Goal: Task Accomplishment & Management: Manage account settings

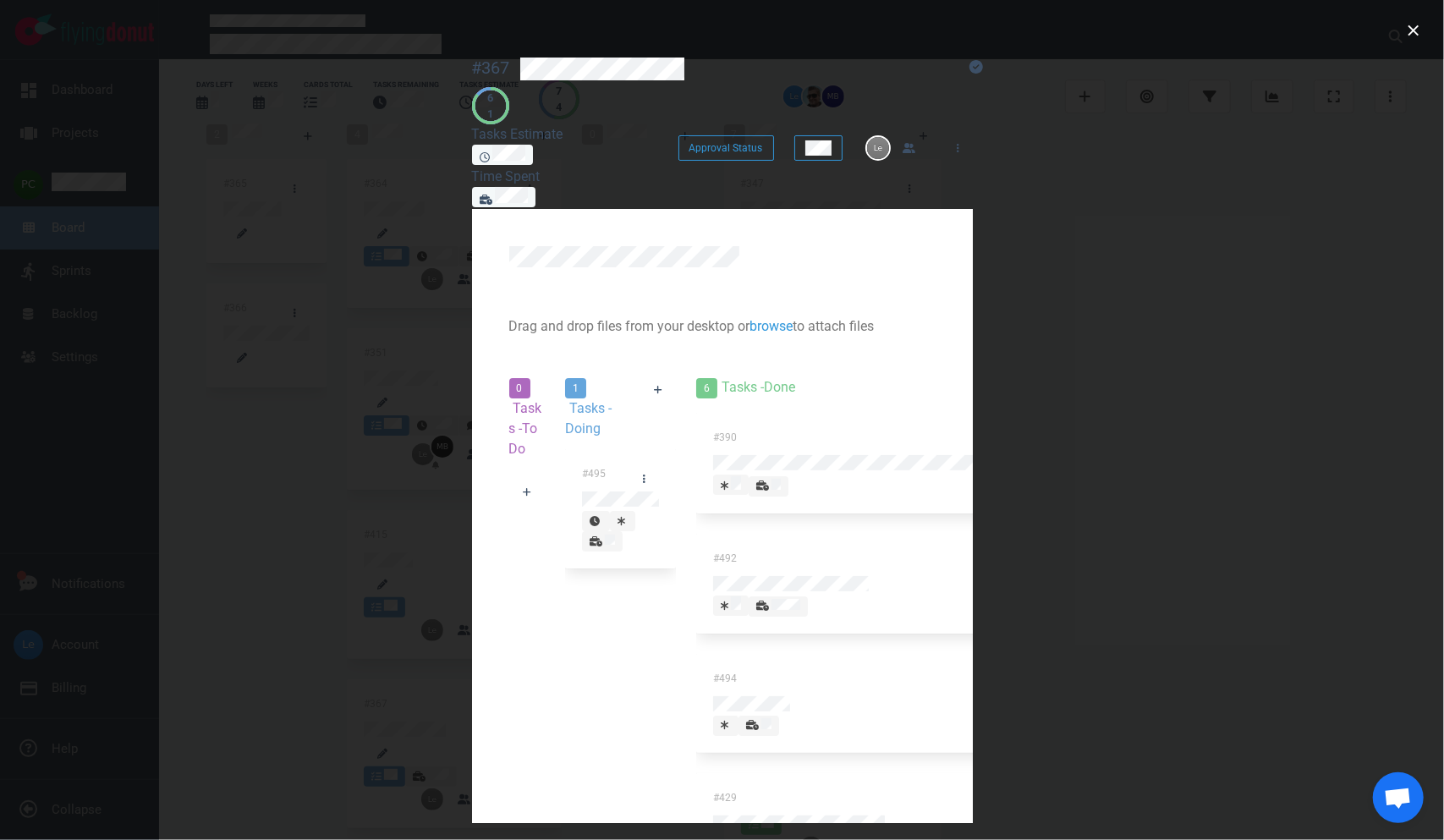
click at [611, 549] on div at bounding box center [602, 549] width 25 height 0
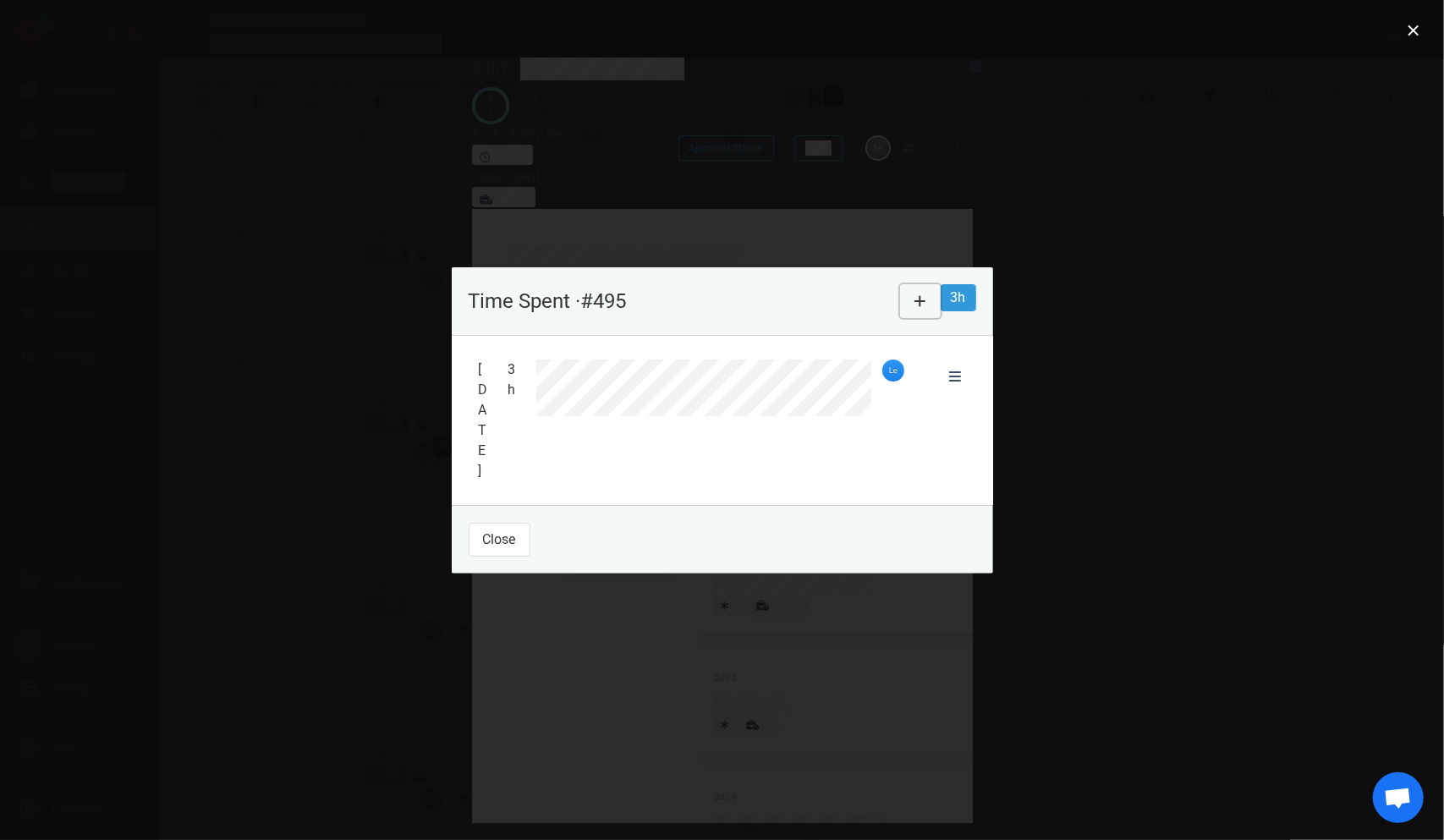
click at [940, 318] on button at bounding box center [921, 301] width 41 height 34
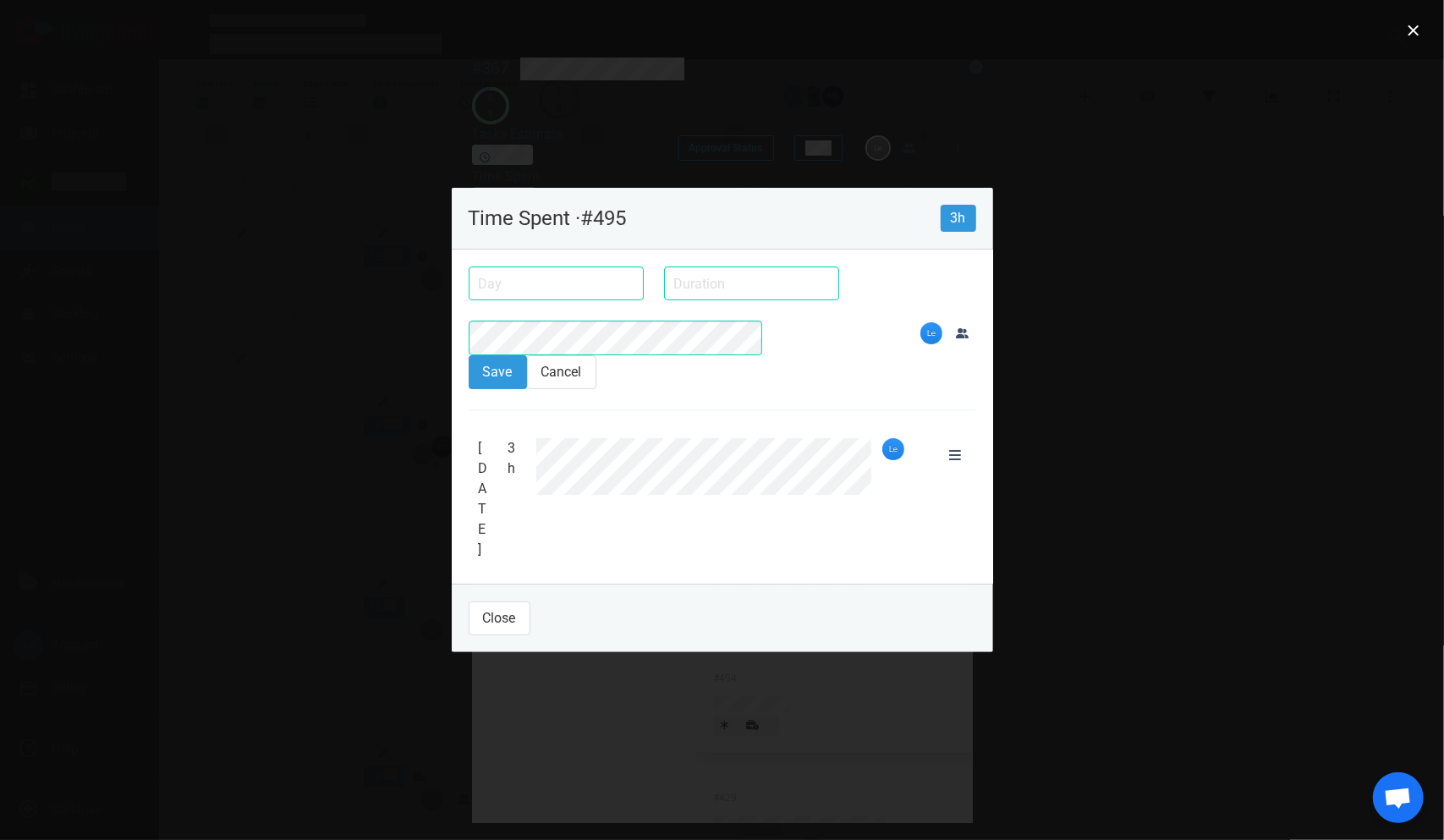
click at [175, 374] on div at bounding box center [722, 420] width 1444 height 840
click at [664, 300] on input "text" at bounding box center [752, 283] width 175 height 34
type input "3h"
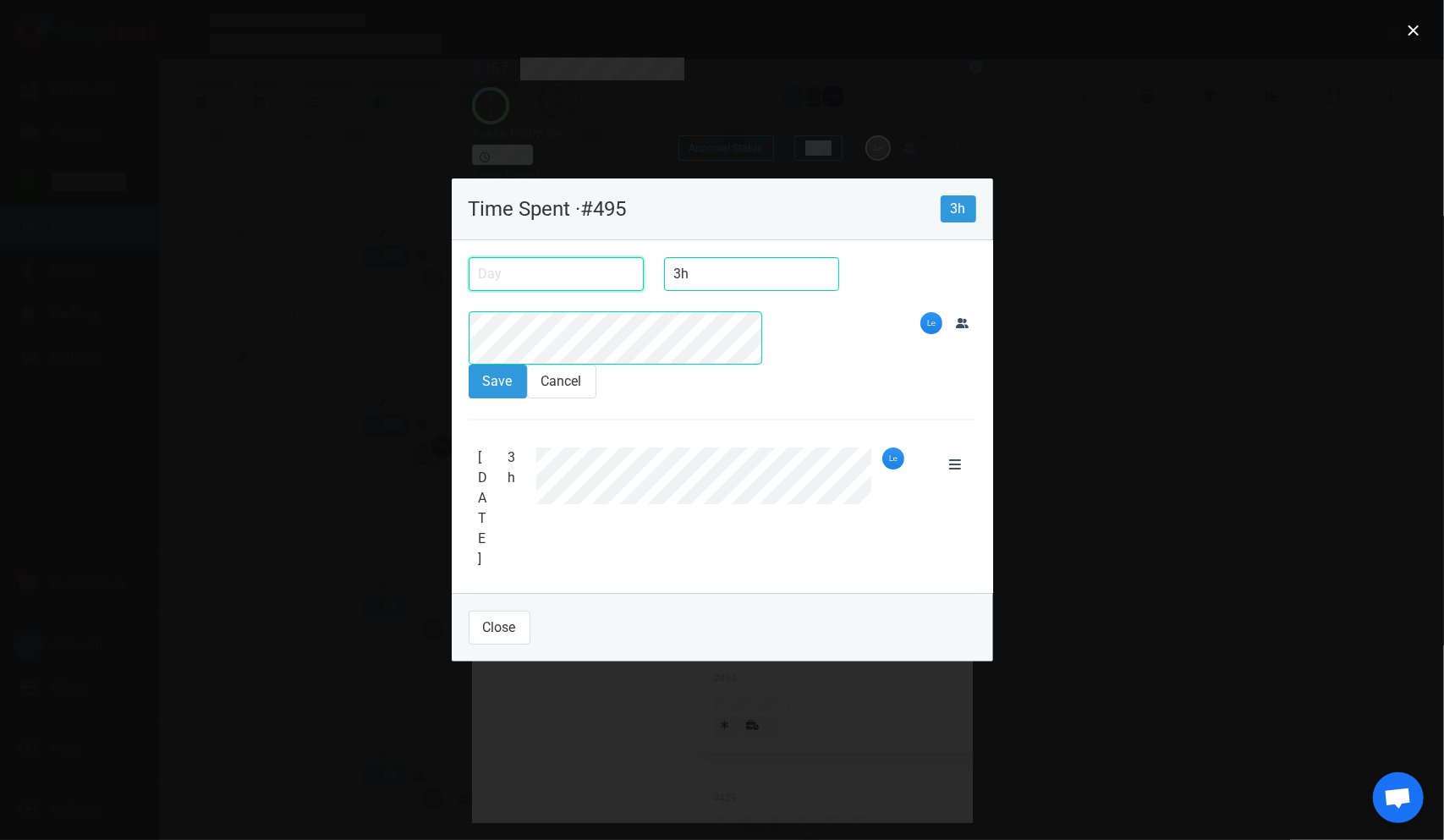
click at [469, 291] on input "text" at bounding box center [556, 273] width 175 height 34
click at [0, 0] on div "25" at bounding box center [0, 0] width 0 height 0
type input "[DATE]"
click at [469, 389] on button "Save" at bounding box center [497, 381] width 58 height 34
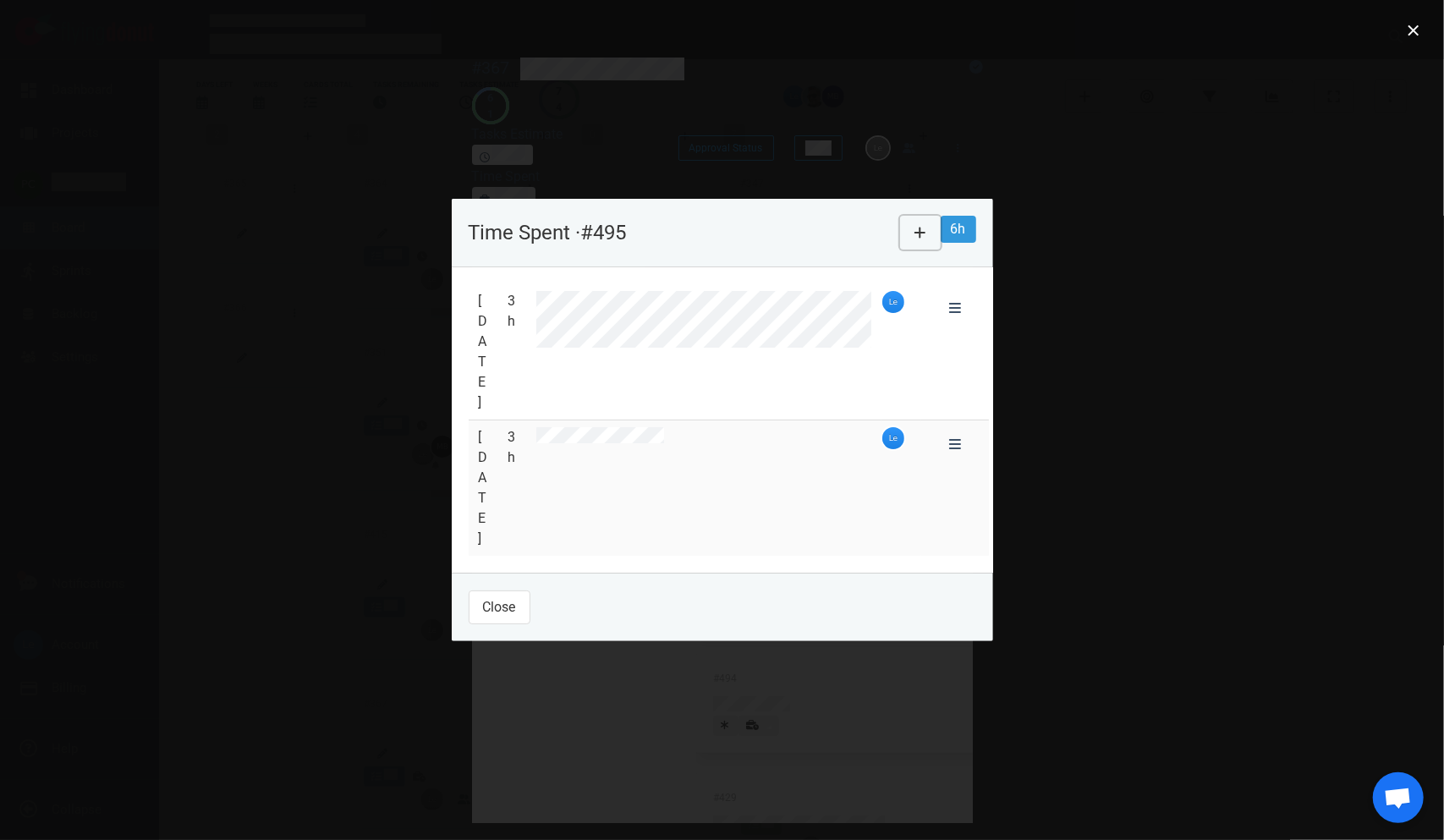
click at [927, 240] on icon at bounding box center [921, 233] width 12 height 14
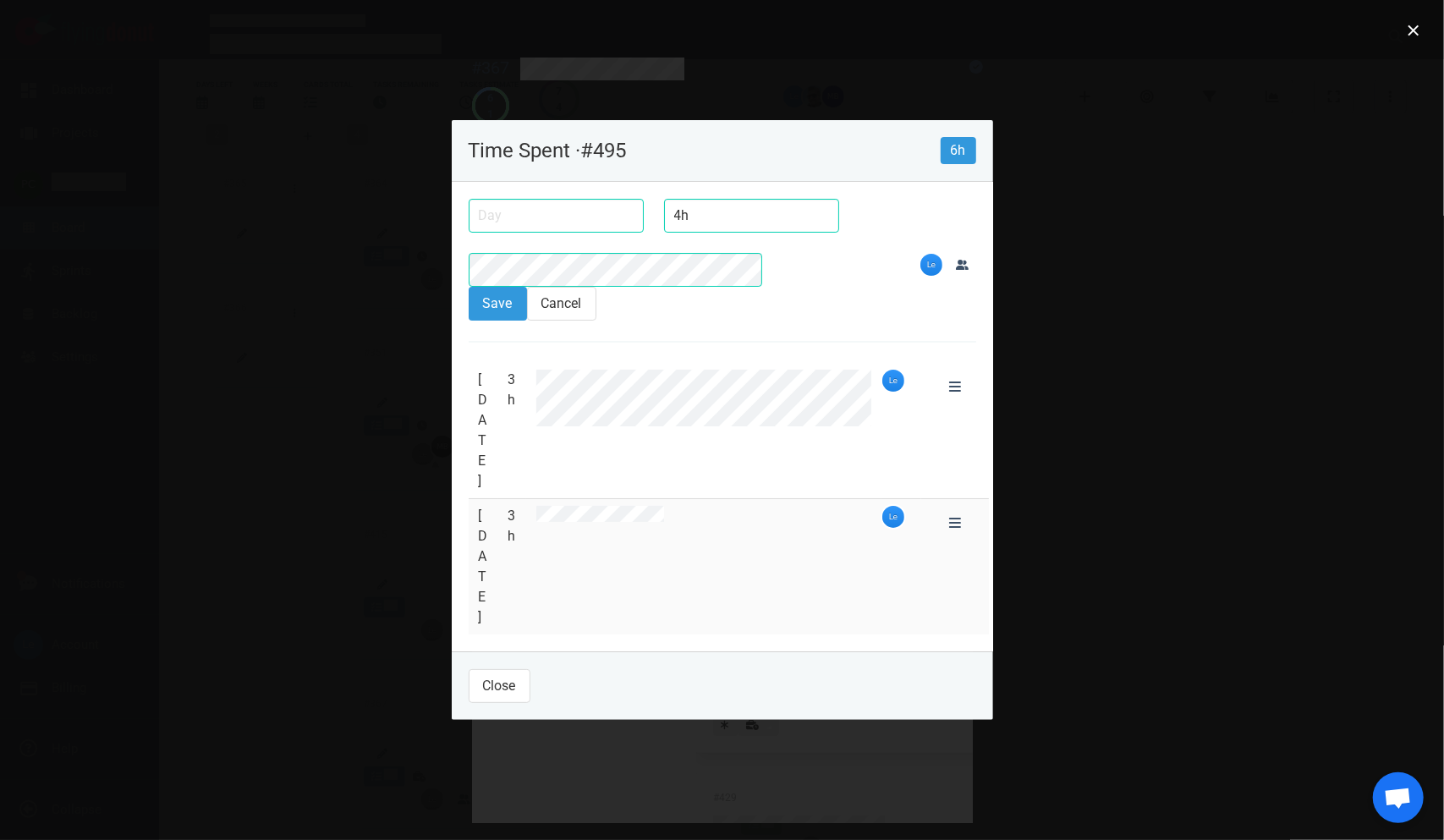
type input "4h"
click at [494, 233] on input "text" at bounding box center [556, 215] width 175 height 34
click at [0, 0] on div "25" at bounding box center [0, 0] width 0 height 0
type input "[DATE]"
click at [726, 297] on div at bounding box center [689, 270] width 461 height 55
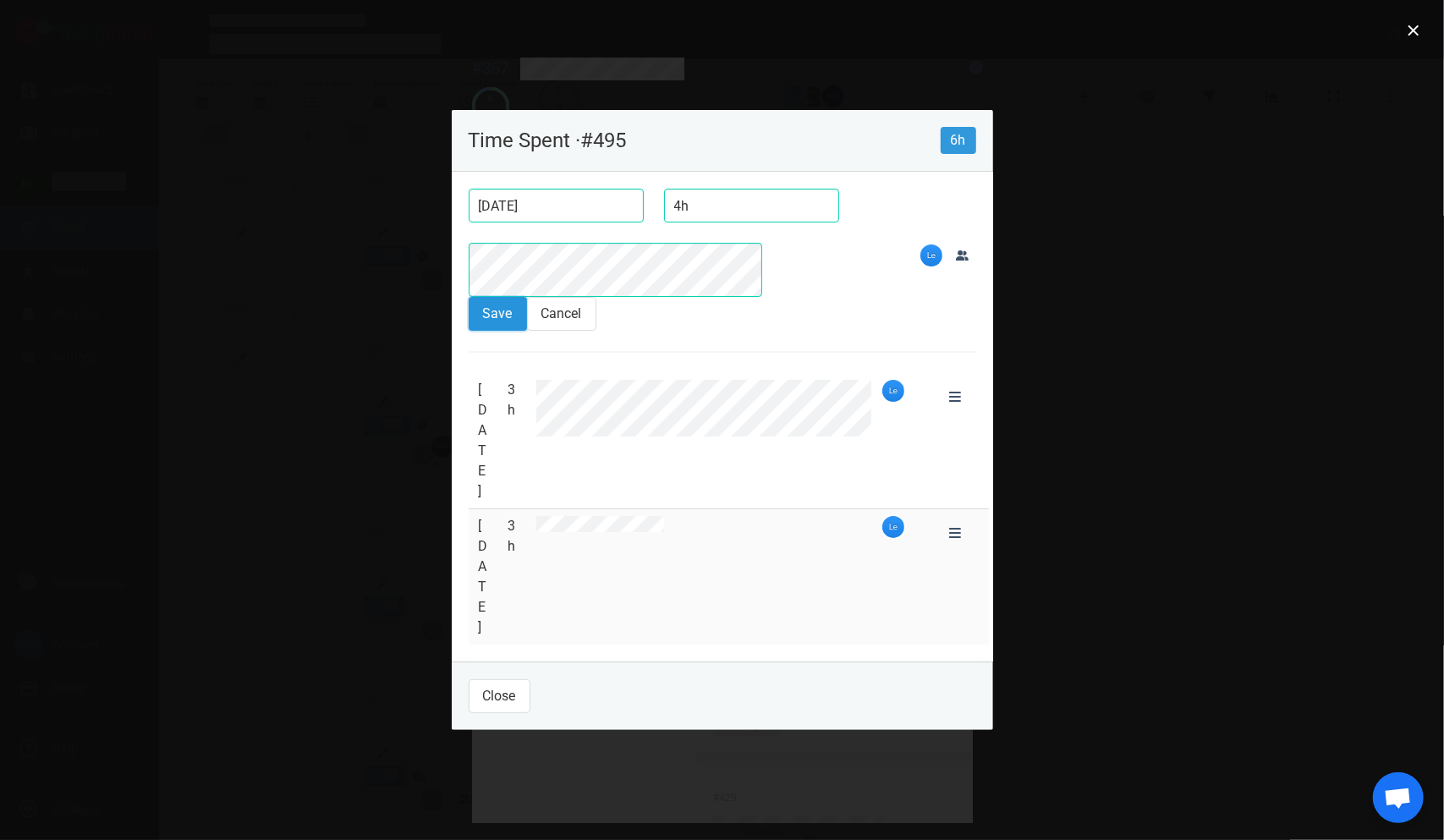
click at [469, 330] on button "Save" at bounding box center [497, 313] width 58 height 34
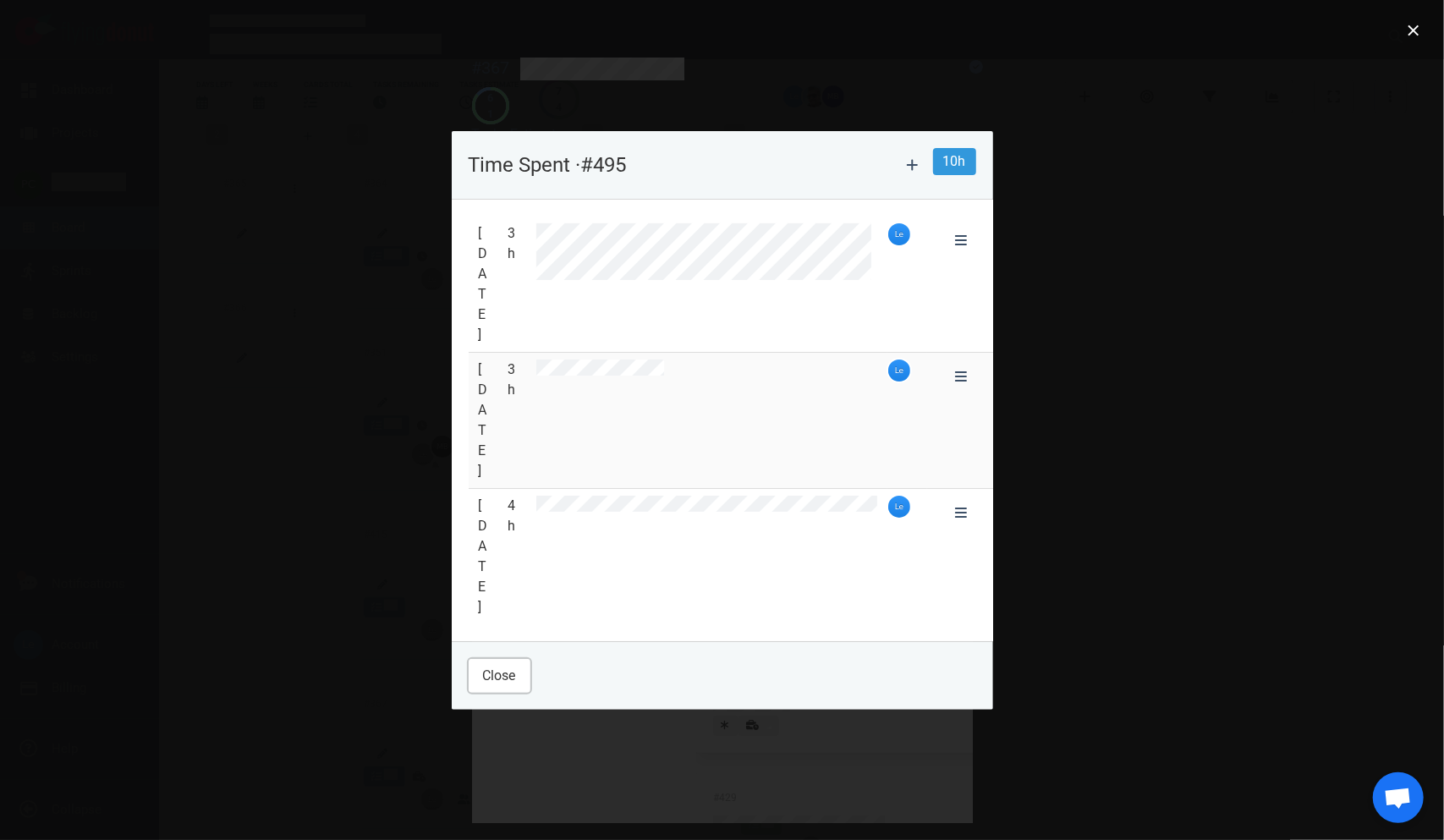
click at [469, 659] on button "Close" at bounding box center [499, 676] width 61 height 34
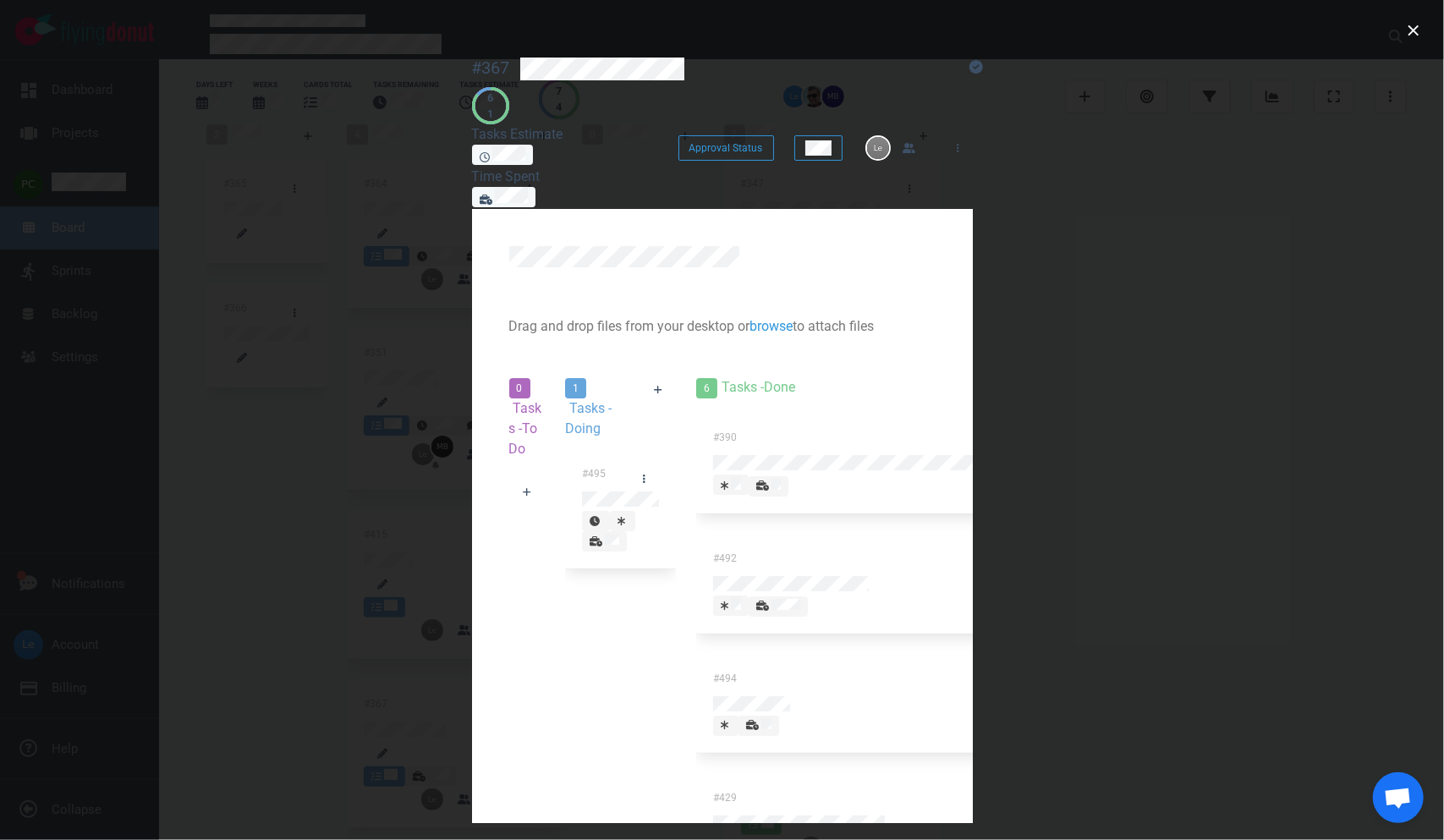
scroll to position [73, 0]
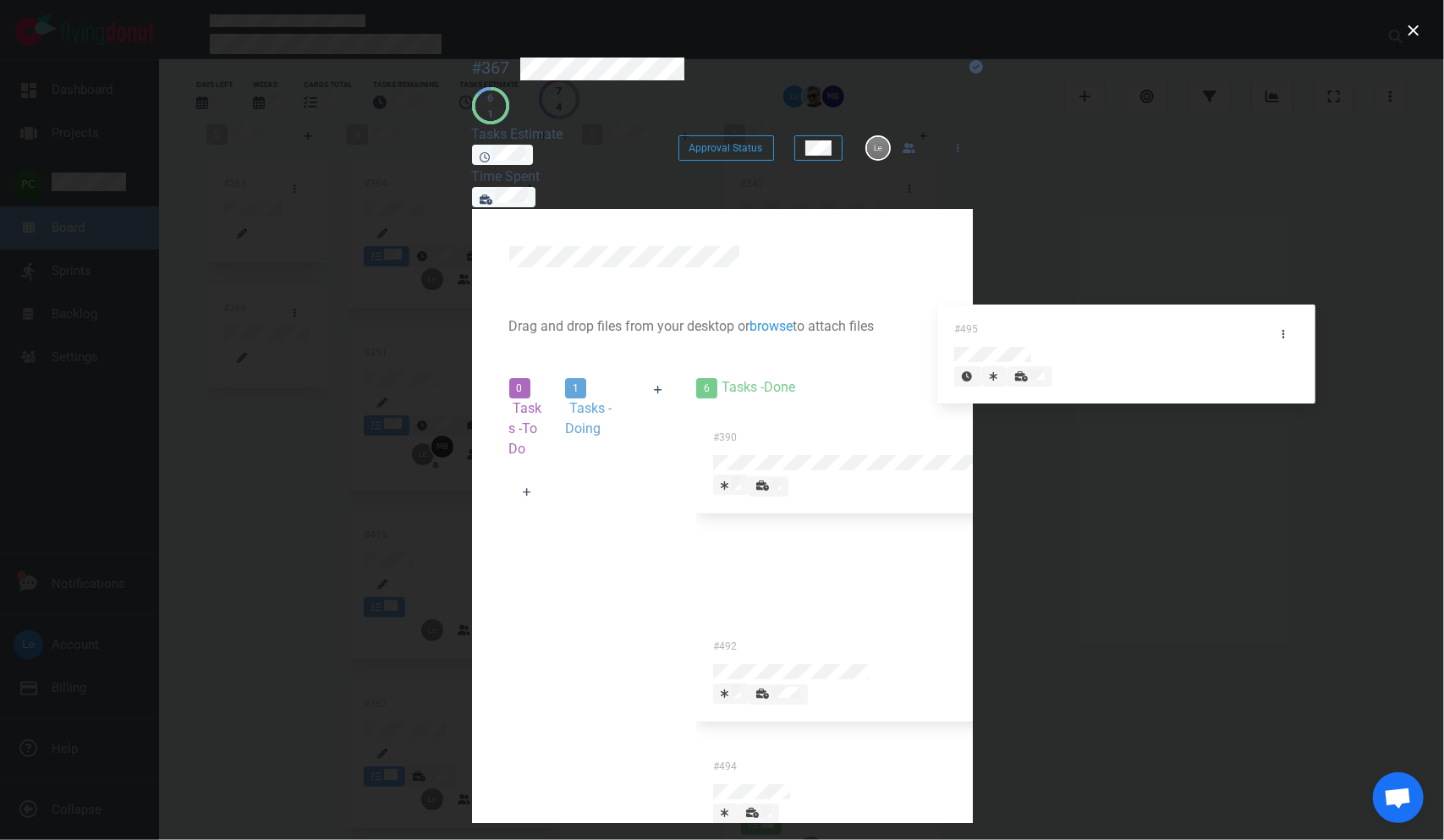
drag, startPoint x: 660, startPoint y: 276, endPoint x: 1085, endPoint y: 331, distance: 428.5
click at [946, 367] on div "0 Tasks - To Do 1 Tasks - Doing #495 #495 6 Tasks - Done #390 #492 #494 #429 #3…" at bounding box center [722, 810] width 446 height 887
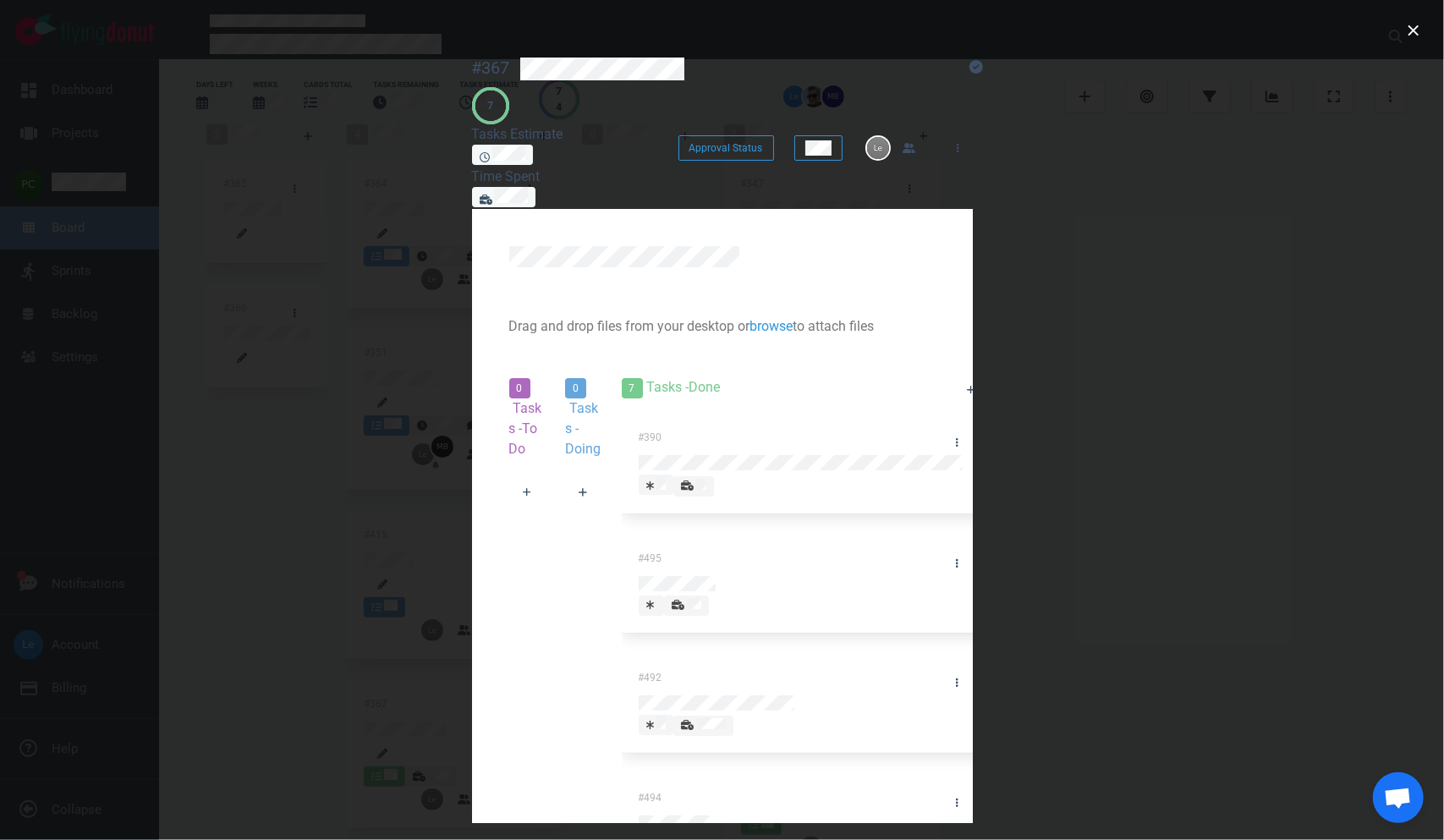
scroll to position [0, 0]
click at [1413, 30] on button "close" at bounding box center [1413, 30] width 27 height 27
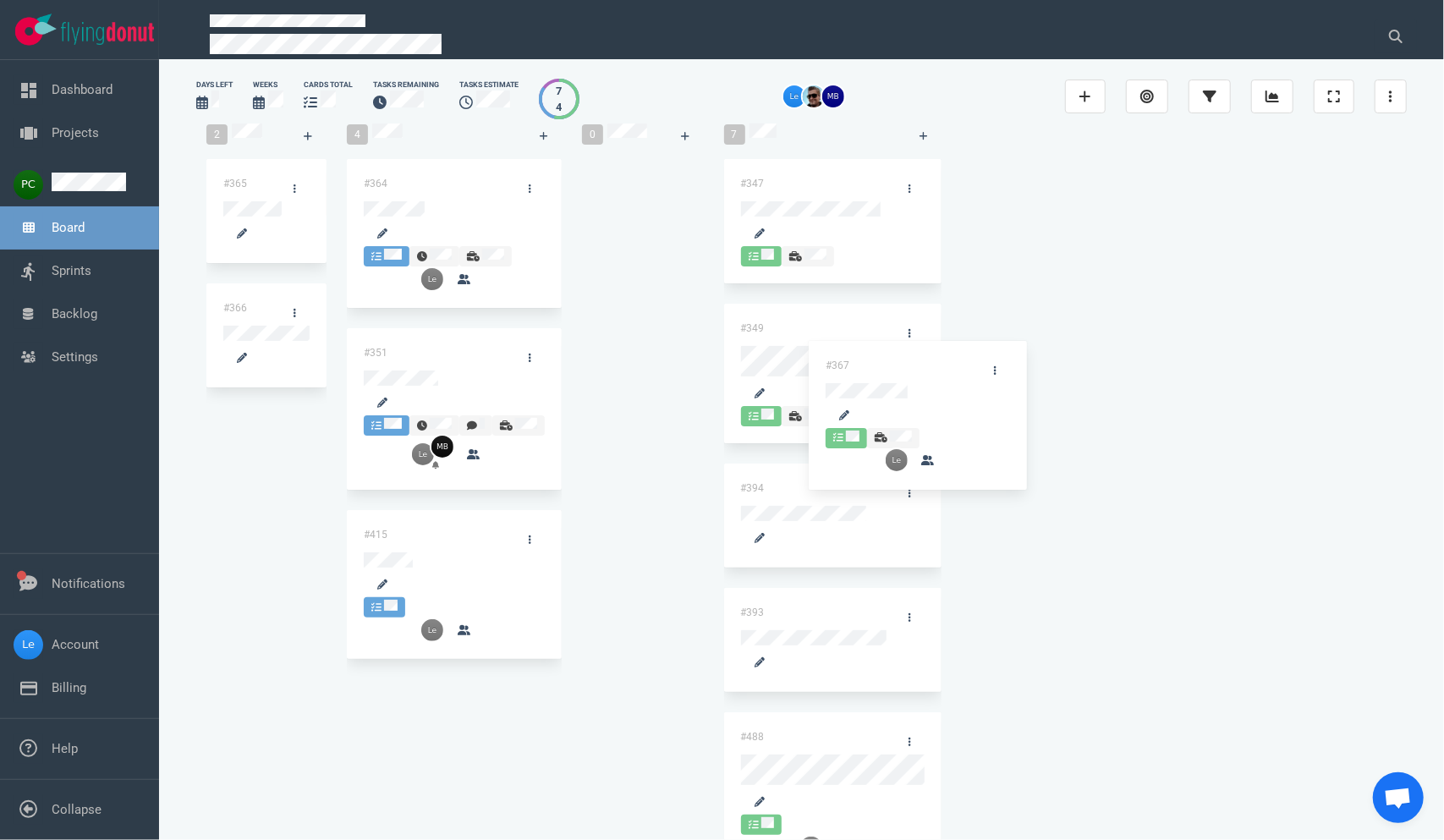
drag, startPoint x: 549, startPoint y: 582, endPoint x: 825, endPoint y: 297, distance: 396.7
click at [826, 306] on div "2 #365 #366 4 #364 #351 #415 #367 #367 0 7 #347 #349 #394 #393 #488 #406 #430" at bounding box center [801, 677] width 1210 height 1128
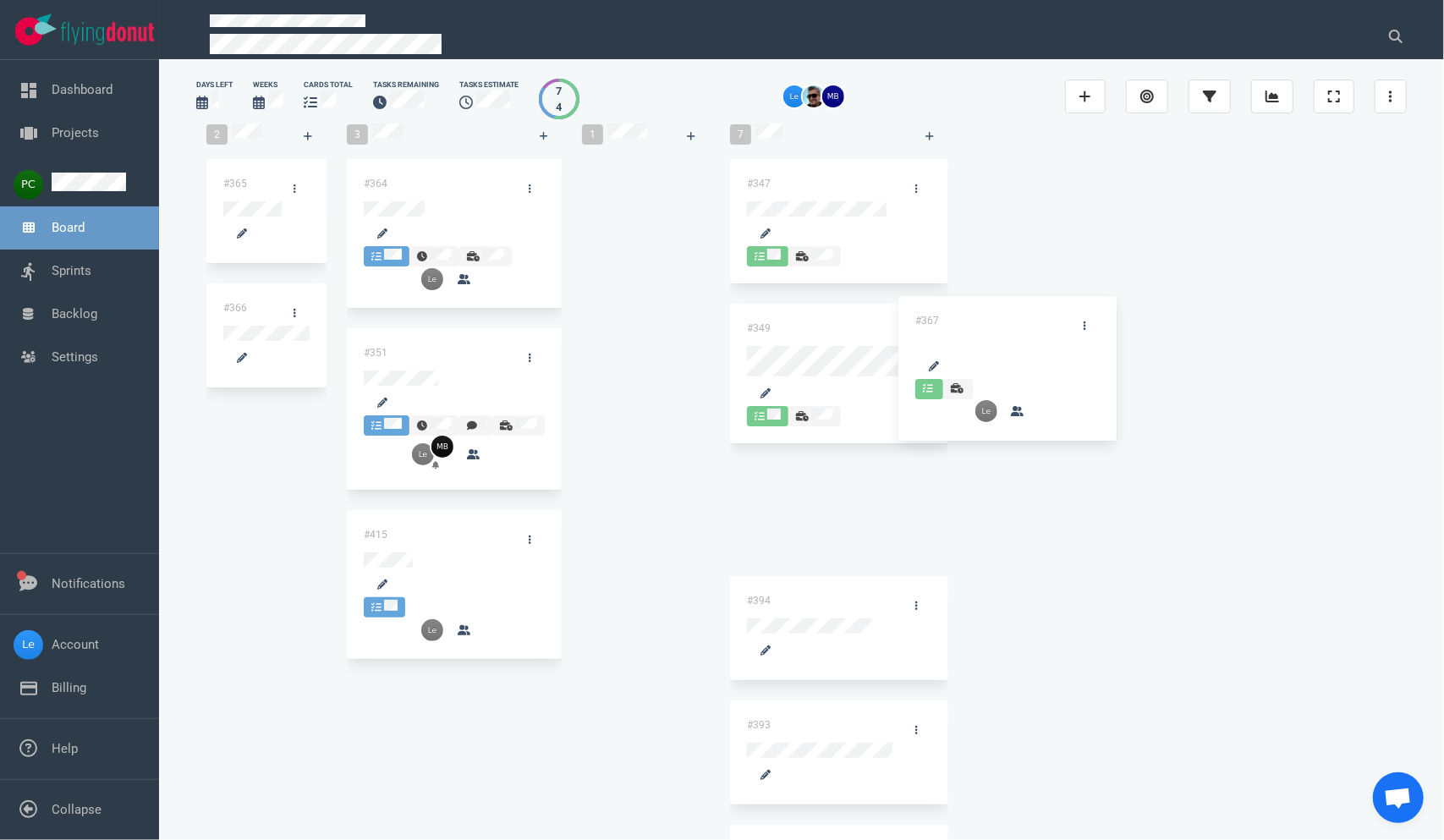
click at [1037, 324] on div "2 #365 #366 3 #364 #351 #415 1 #367 #367 7 #347 #349 #394 #393 #488 #406 #430" at bounding box center [801, 734] width 1210 height 1241
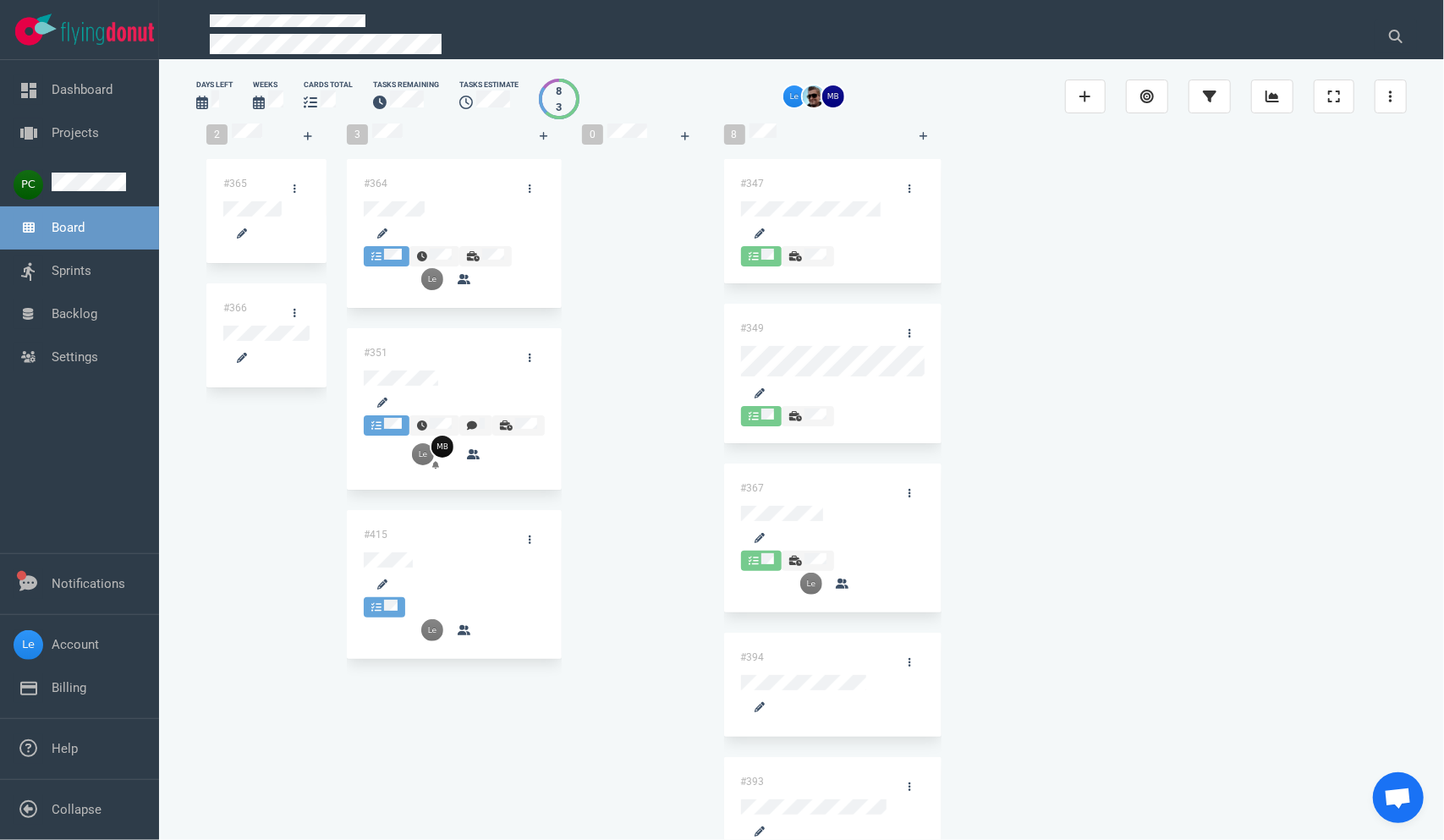
click at [482, 370] on div at bounding box center [454, 393] width 181 height 45
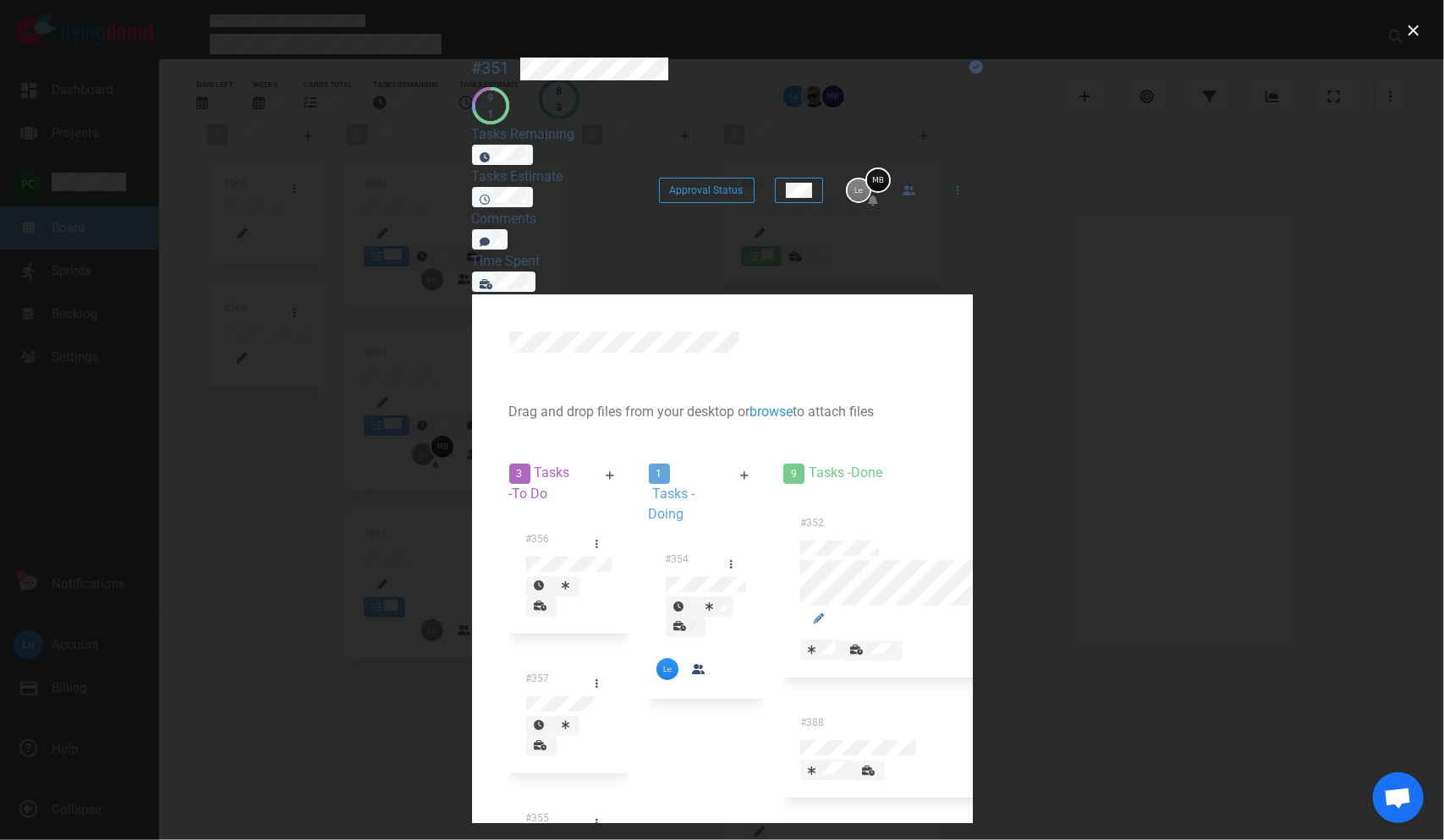
scroll to position [81, 0]
